Goal: Task Accomplishment & Management: Use online tool/utility

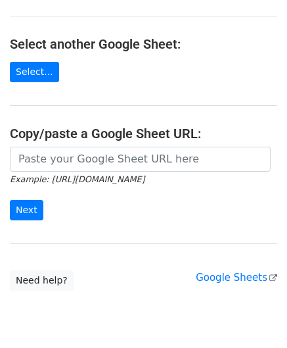
scroll to position [132, 0]
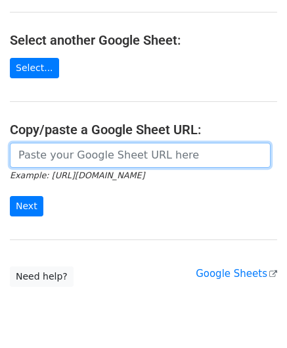
click at [68, 159] on input "url" at bounding box center [140, 155] width 261 height 25
paste input "[URL][DOMAIN_NAME]"
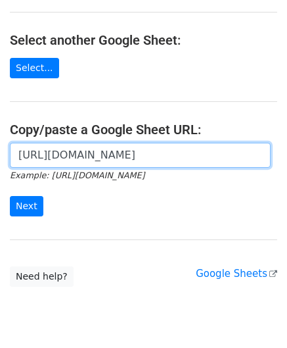
scroll to position [0, 280]
type input "[URL][DOMAIN_NAME]"
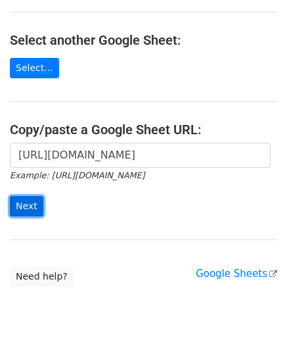
click at [33, 201] on input "Next" at bounding box center [27, 206] width 34 height 20
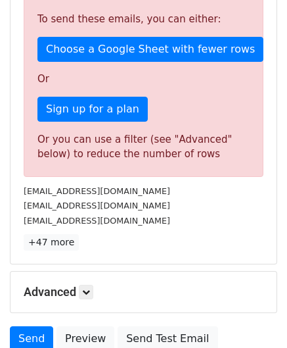
scroll to position [444, 0]
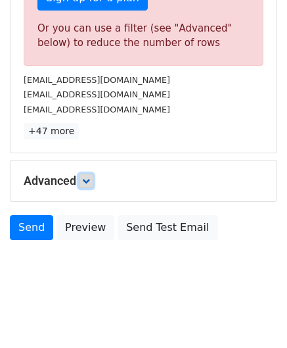
click at [87, 177] on icon at bounding box center [86, 181] width 8 height 8
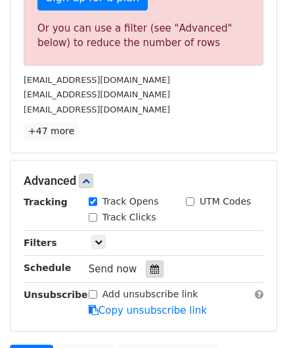
click at [151, 264] on icon at bounding box center [155, 268] width 9 height 9
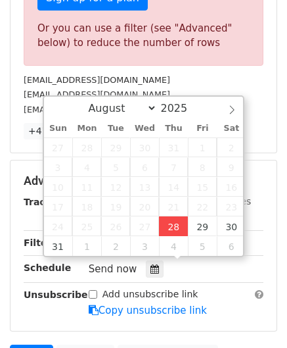
type input "2025-08-28 12:00"
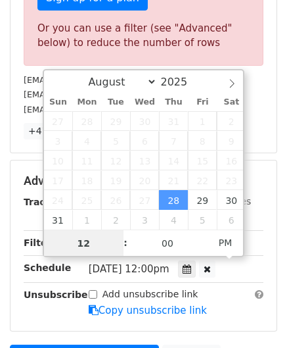
scroll to position [0, 0]
paste input "8"
type input "8"
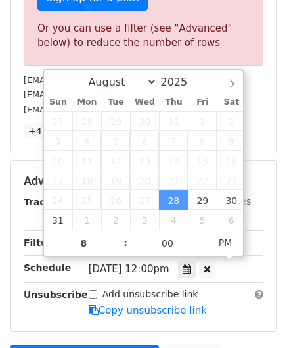
scroll to position [267, 0]
type input "2025-08-28 20:00"
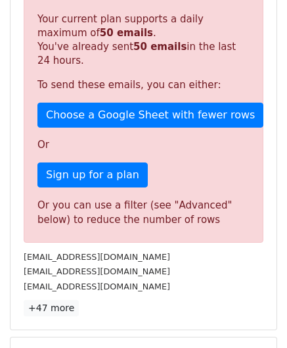
scroll to position [603, 0]
